Goal: Task Accomplishment & Management: Manage account settings

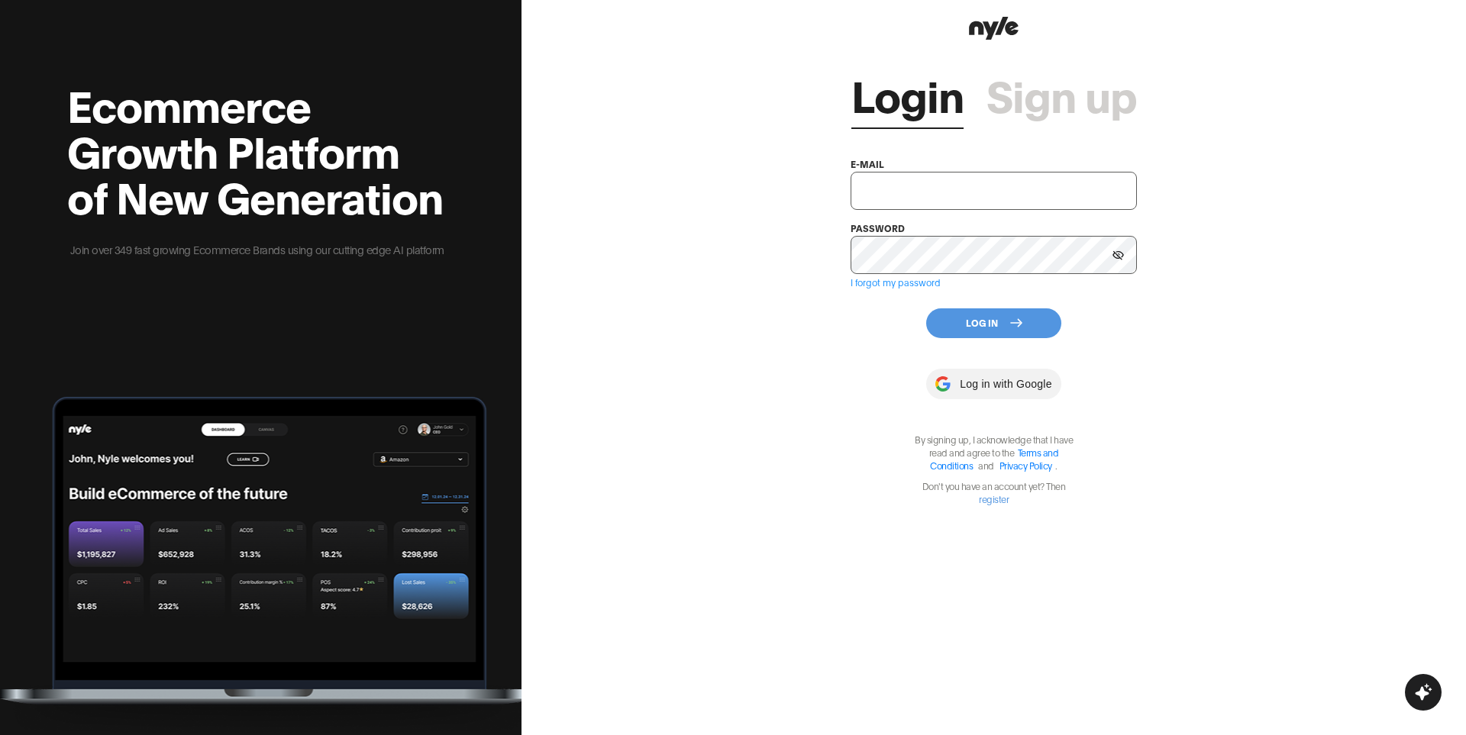
click at [934, 199] on input "text" at bounding box center [993, 191] width 286 height 38
paste input "[EMAIL_ADDRESS][DOMAIN_NAME]"
type input "[EMAIL_ADDRESS][DOMAIN_NAME]"
click at [934, 192] on input "[EMAIL_ADDRESS][DOMAIN_NAME]" at bounding box center [993, 191] width 286 height 38
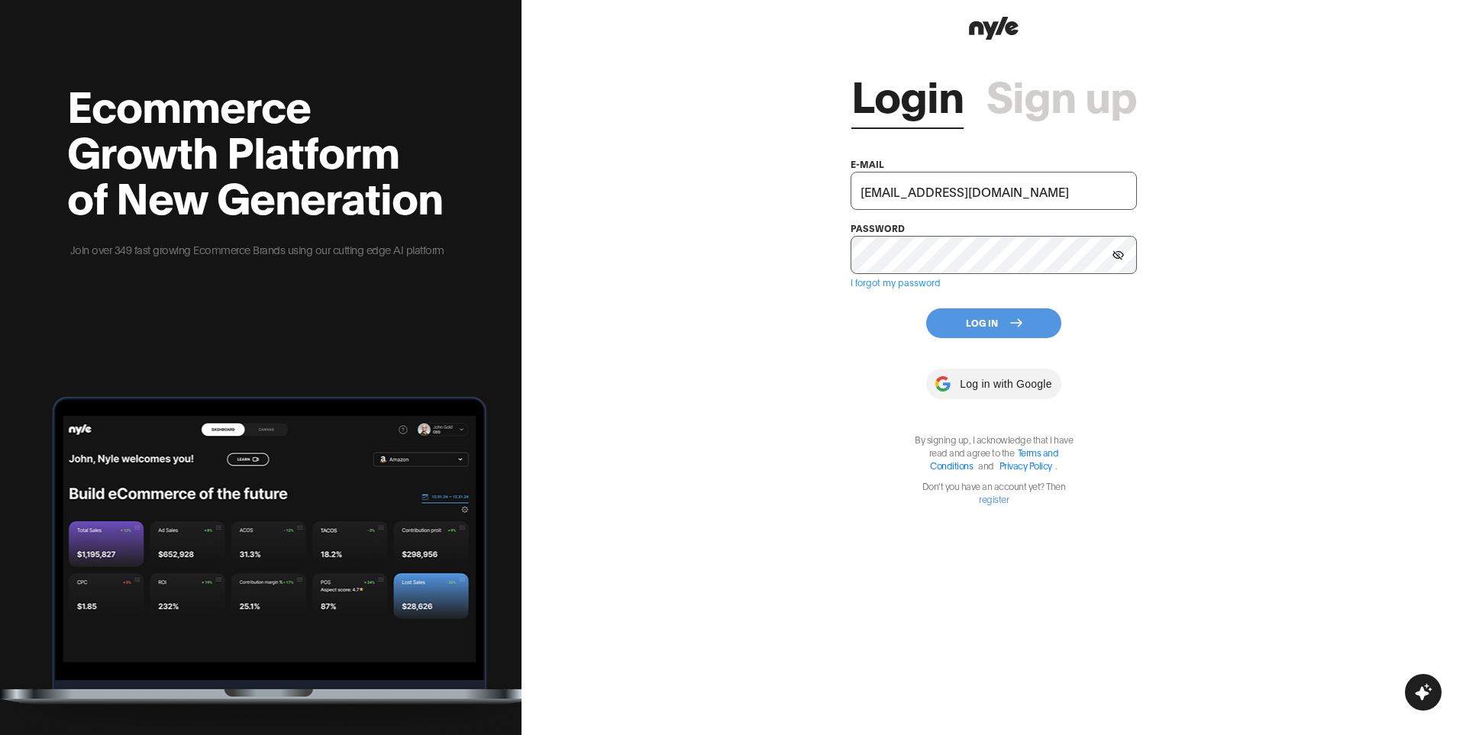
click at [934, 192] on input "[EMAIL_ADDRESS][DOMAIN_NAME]" at bounding box center [993, 191] width 286 height 38
